Goal: Information Seeking & Learning: Learn about a topic

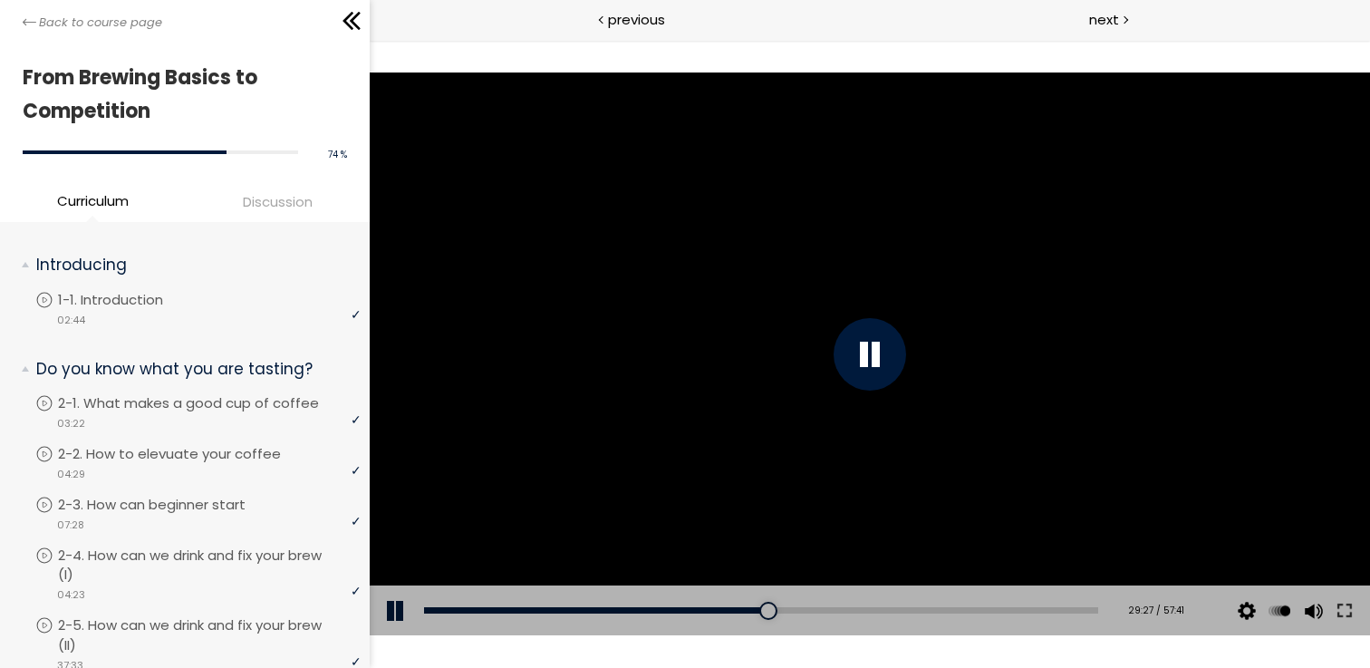
scroll to position [1826, 0]
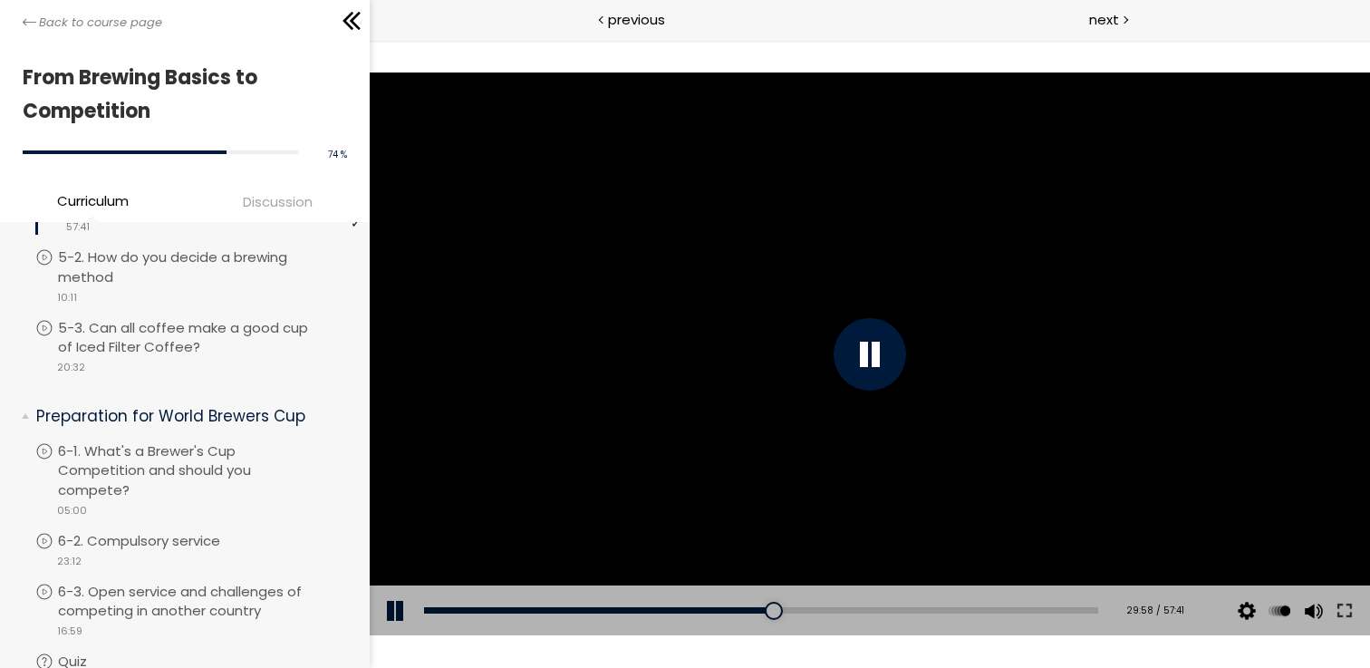
click at [858, 220] on div at bounding box center [870, 353] width 1000 height 563
click at [826, 315] on div at bounding box center [870, 353] width 1000 height 563
click at [762, 609] on div at bounding box center [769, 611] width 18 height 18
click at [870, 347] on div at bounding box center [870, 354] width 72 height 72
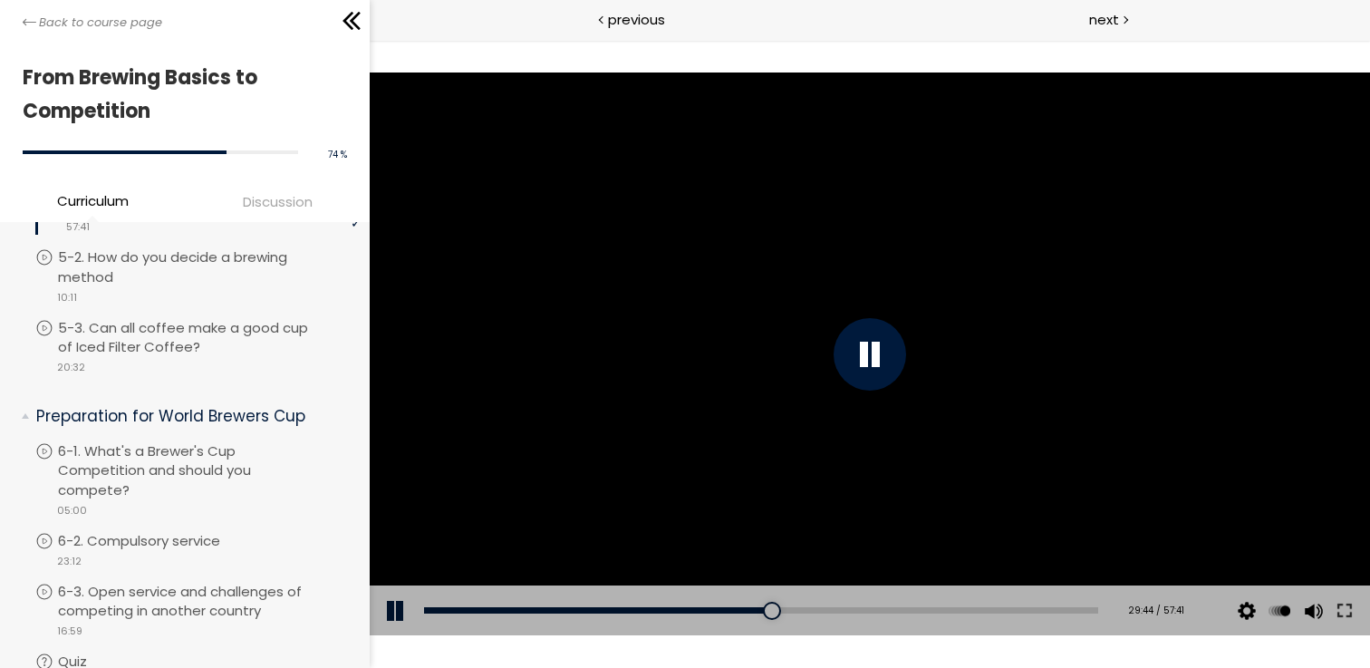
click at [870, 347] on div at bounding box center [870, 354] width 72 height 72
click at [808, 354] on div at bounding box center [870, 353] width 1000 height 563
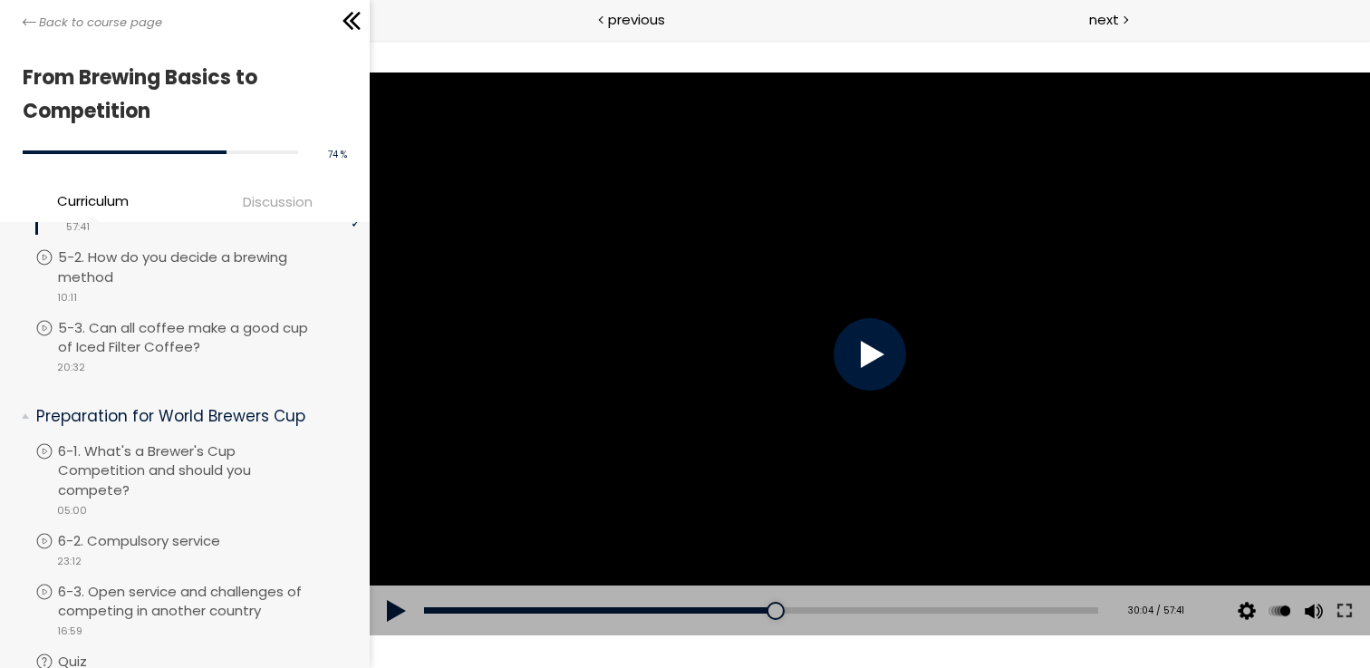
click at [815, 363] on div at bounding box center [870, 353] width 1000 height 563
click at [820, 363] on div at bounding box center [870, 353] width 1000 height 563
click at [767, 609] on div at bounding box center [775, 611] width 18 height 18
click at [839, 418] on div at bounding box center [870, 353] width 1000 height 563
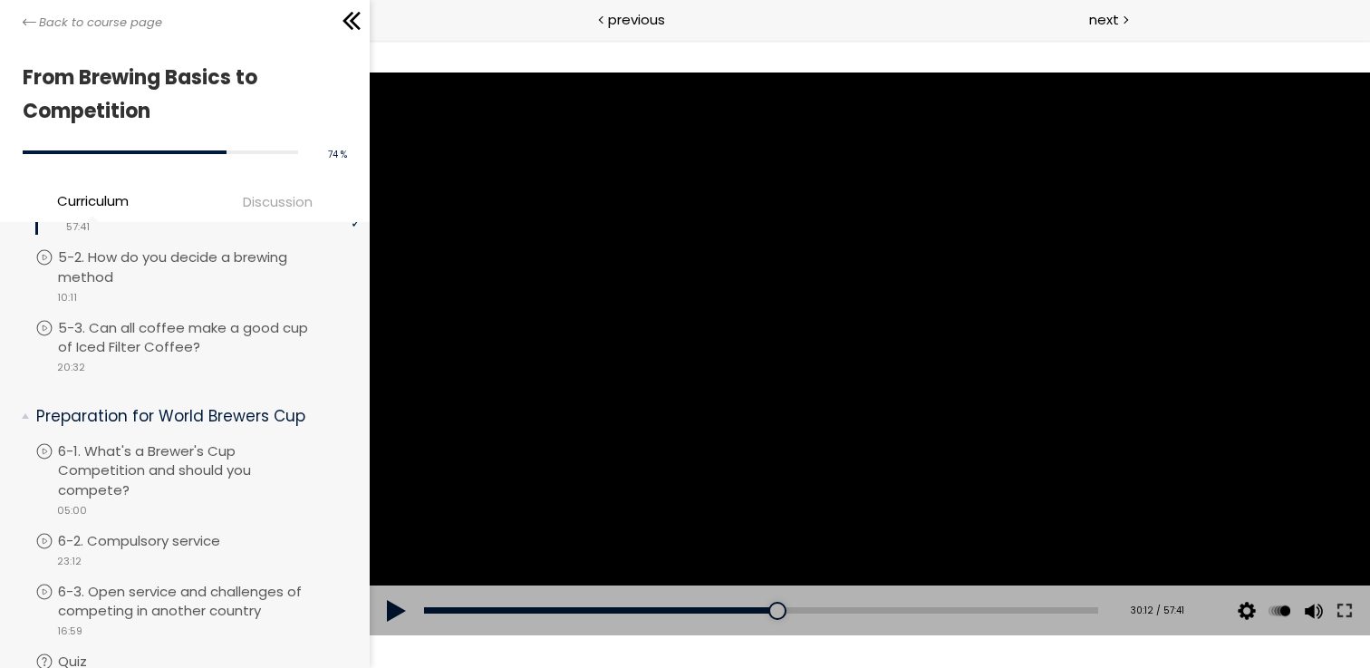
click at [786, 323] on div at bounding box center [870, 353] width 1000 height 563
click at [732, 328] on div at bounding box center [870, 353] width 1000 height 563
click at [770, 331] on div at bounding box center [870, 353] width 1000 height 563
click at [769, 333] on div at bounding box center [870, 353] width 1000 height 563
click at [748, 340] on div at bounding box center [870, 353] width 1000 height 563
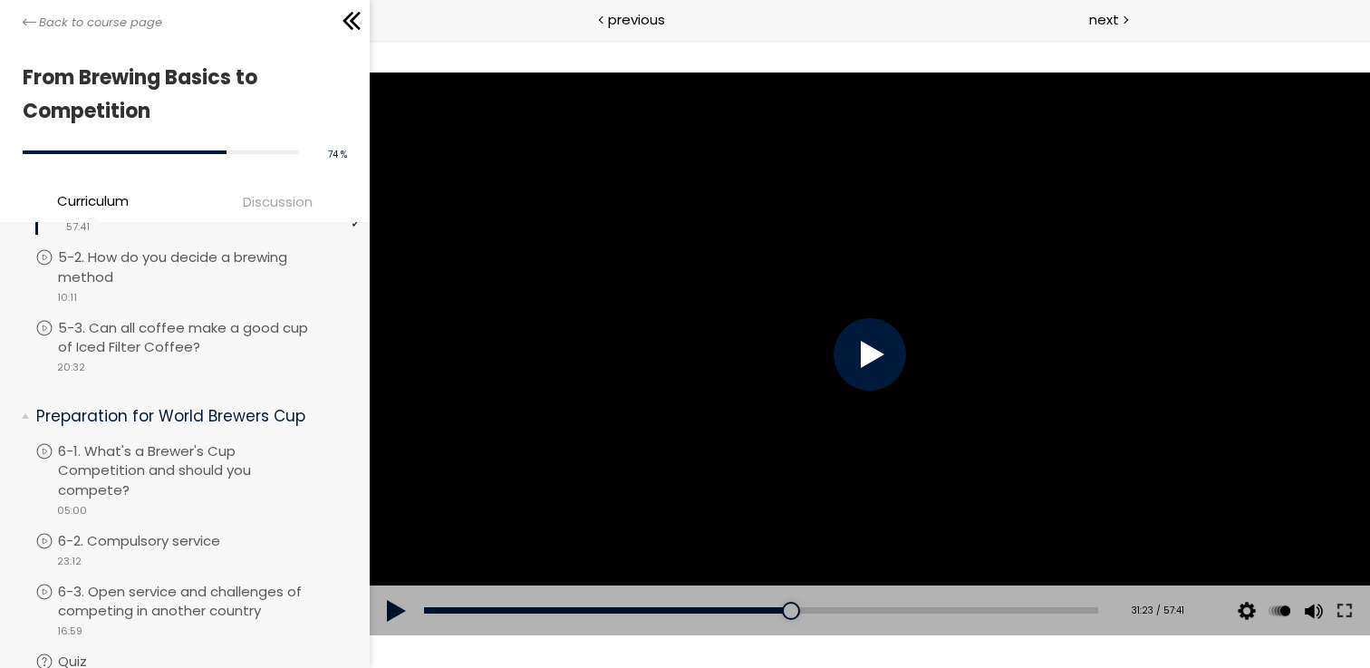
click at [748, 340] on div at bounding box center [870, 353] width 1000 height 563
click at [1123, 336] on div at bounding box center [870, 353] width 1000 height 563
click at [1124, 336] on div at bounding box center [870, 353] width 1000 height 563
click at [1056, 396] on div at bounding box center [870, 353] width 1000 height 563
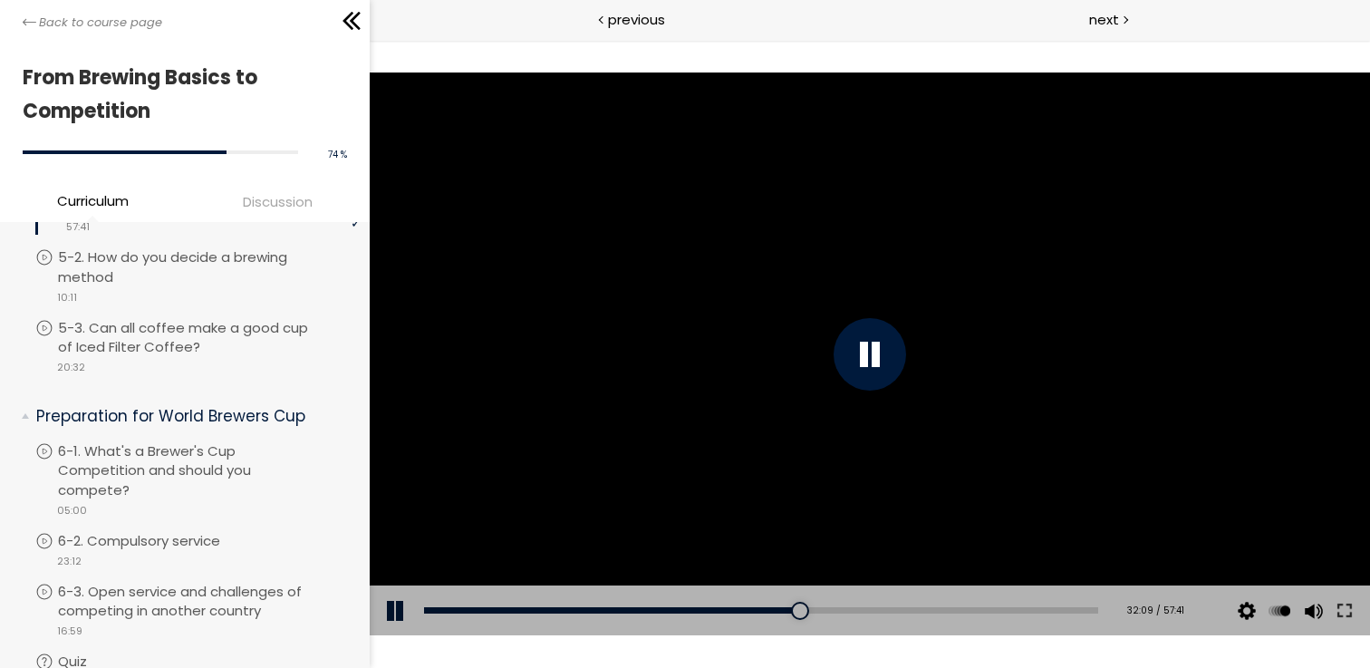
click at [852, 338] on div at bounding box center [870, 354] width 72 height 72
click at [856, 340] on div at bounding box center [870, 354] width 72 height 72
click at [790, 612] on div at bounding box center [797, 611] width 18 height 18
click at [888, 450] on div at bounding box center [870, 353] width 1000 height 563
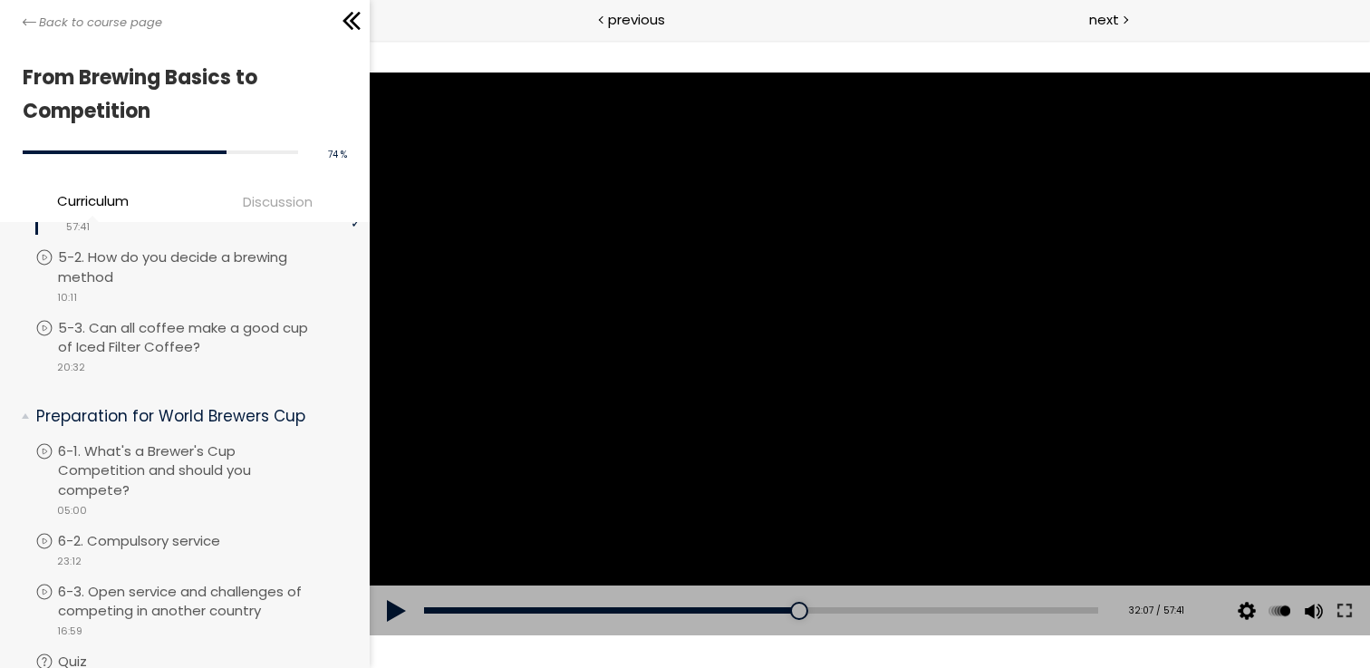
click at [725, 267] on div at bounding box center [870, 353] width 1000 height 563
click at [786, 326] on div at bounding box center [870, 353] width 1000 height 563
click at [810, 352] on div at bounding box center [870, 353] width 1000 height 563
click at [835, 607] on div at bounding box center [844, 611] width 18 height 18
click at [752, 405] on div at bounding box center [870, 353] width 1000 height 563
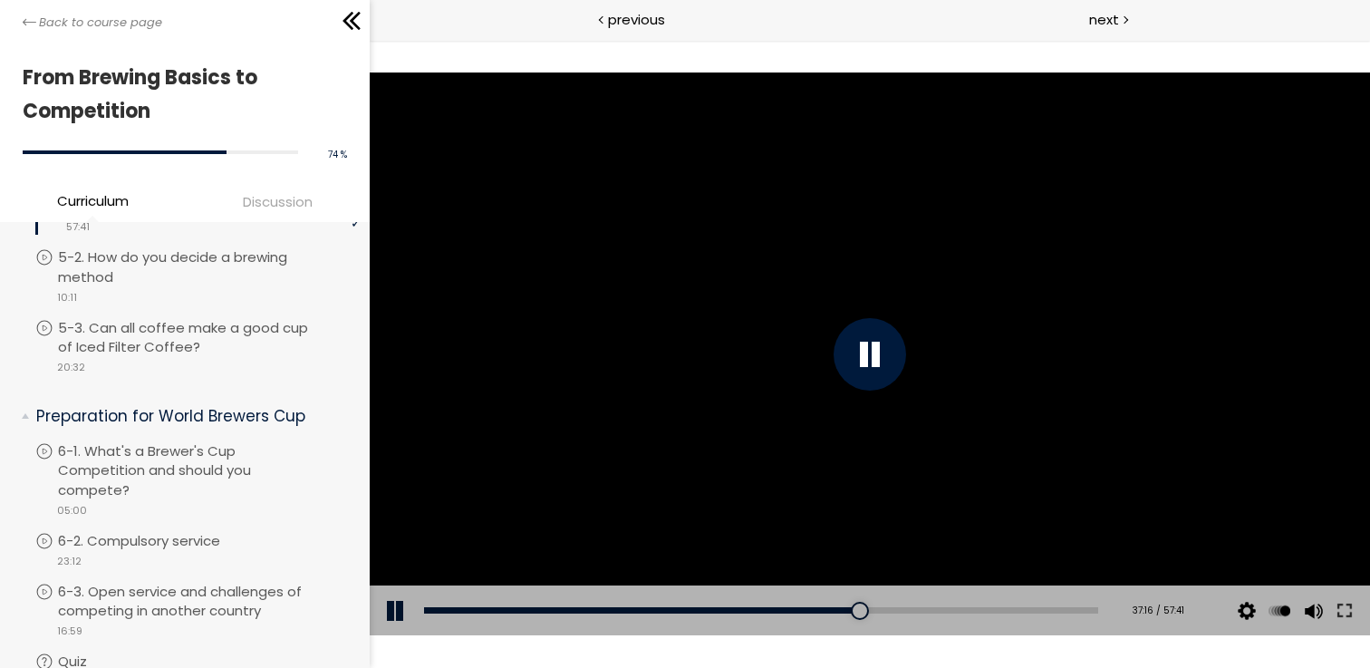
click at [864, 545] on div at bounding box center [870, 353] width 1000 height 563
click at [869, 338] on div at bounding box center [870, 354] width 72 height 72
click at [866, 345] on div at bounding box center [870, 354] width 72 height 72
click at [866, 346] on div at bounding box center [870, 354] width 72 height 72
